Goal: Obtain resource: Obtain resource

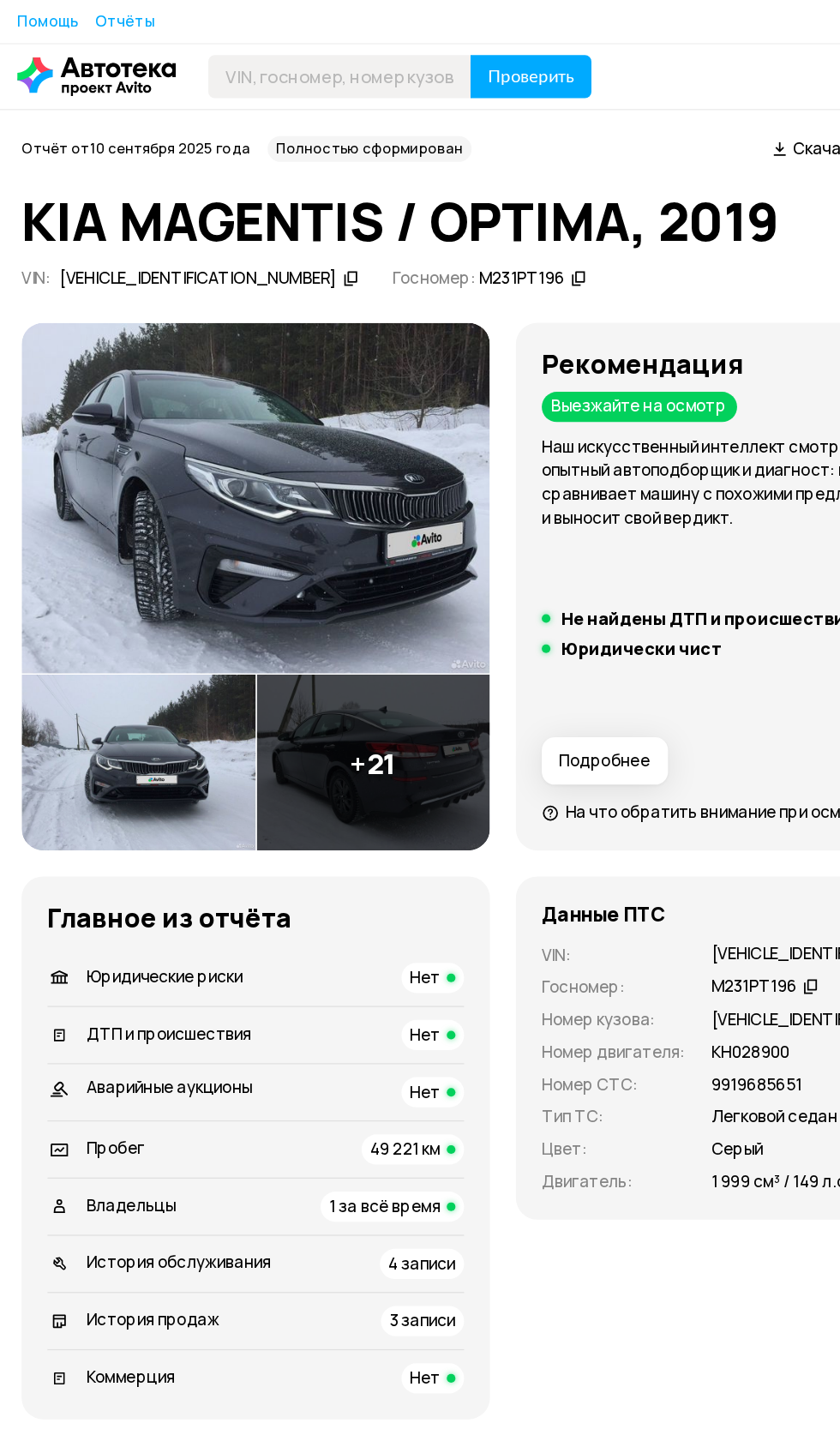
click at [265, 405] on img at bounding box center [203, 396] width 372 height 279
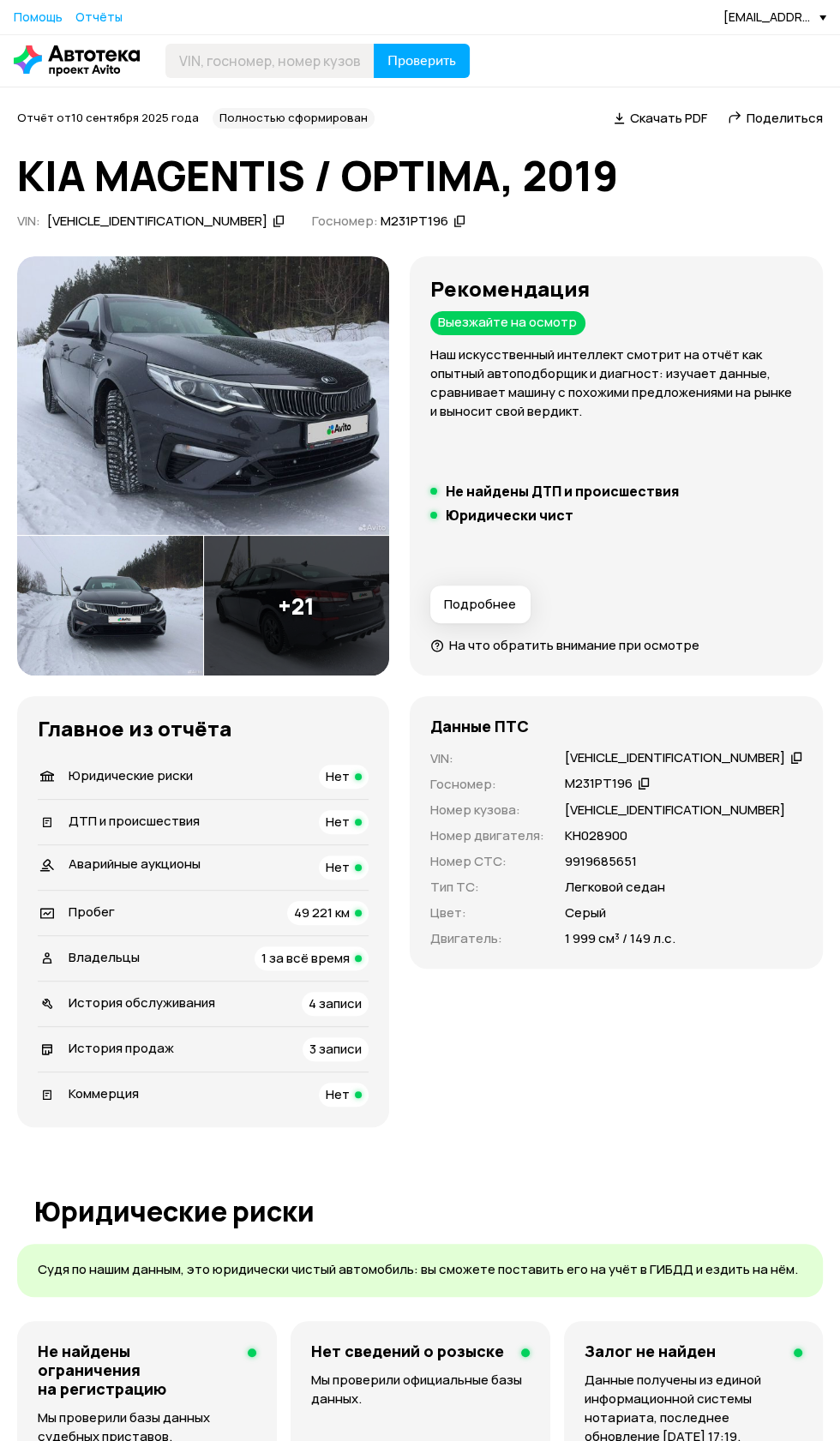
click at [217, 400] on img at bounding box center [203, 396] width 372 height 279
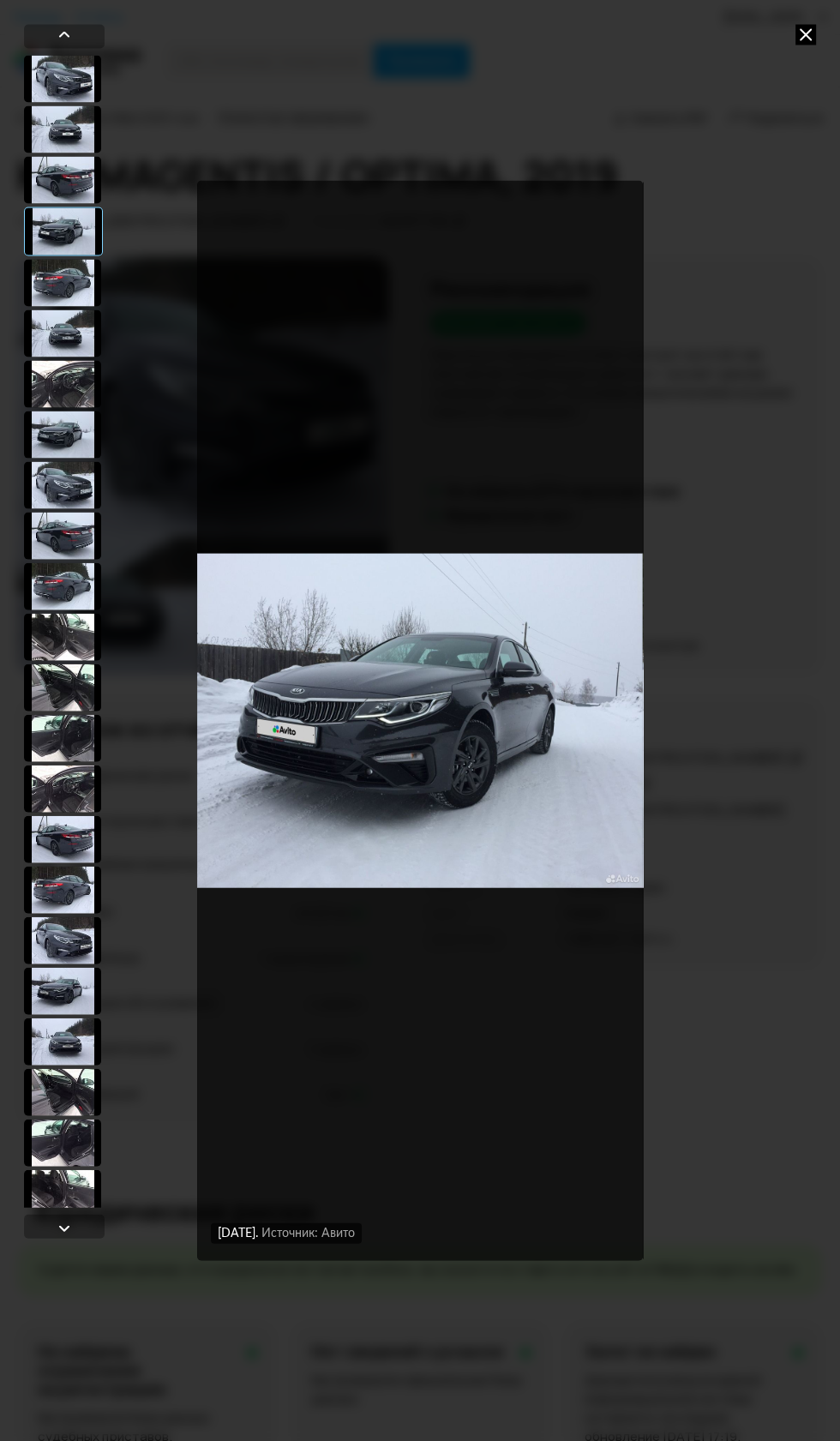
click at [801, 40] on icon at bounding box center [805, 35] width 21 height 21
